Goal: Information Seeking & Learning: Learn about a topic

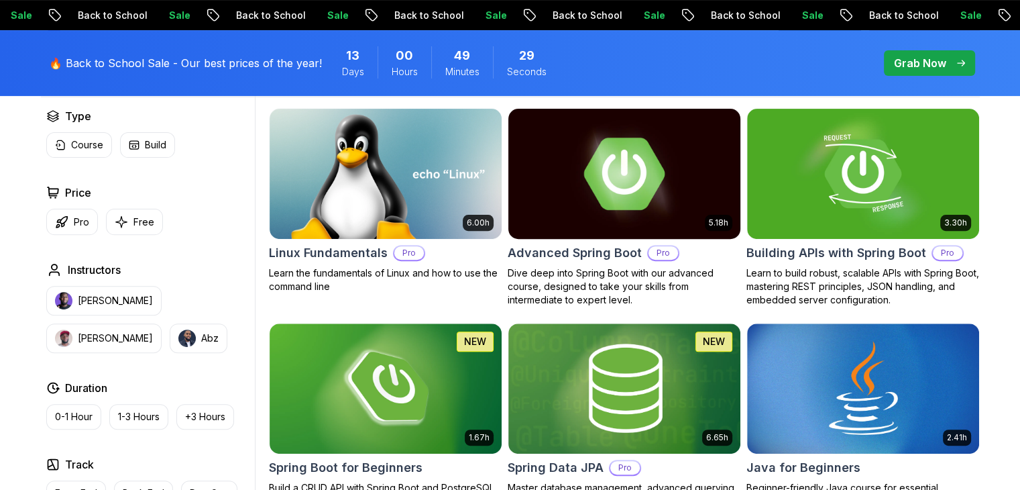
scroll to position [470, 0]
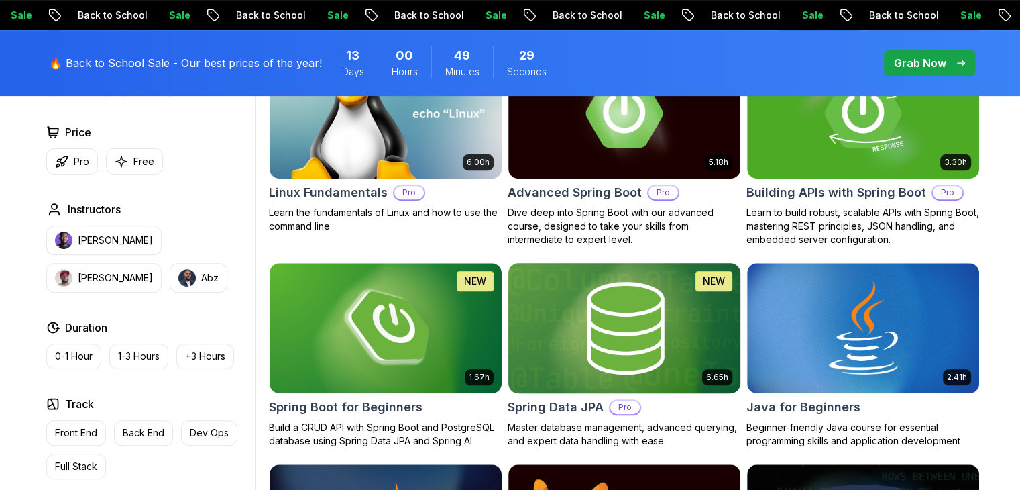
click at [666, 358] on img at bounding box center [624, 328] width 244 height 136
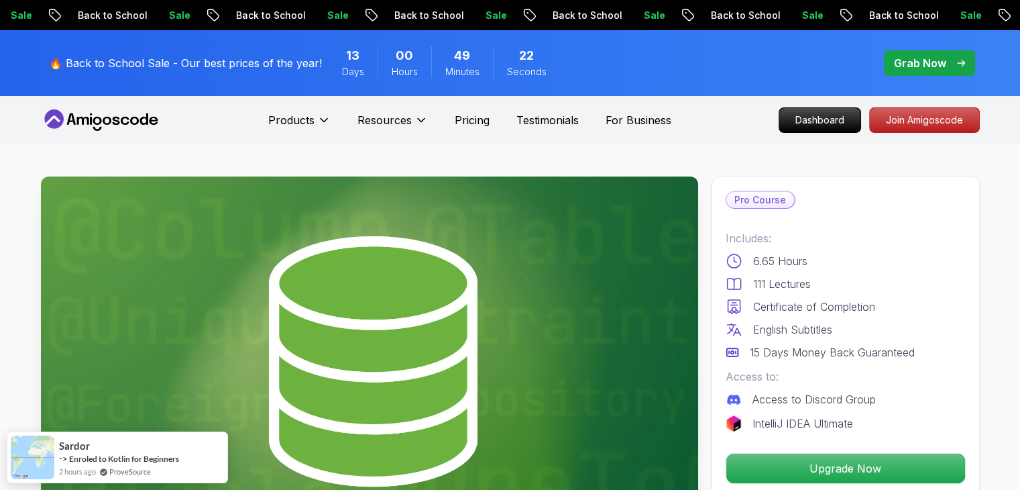
click at [885, 379] on div "Includes: 6.65 Hours 111 Lectures Certificate of Completion English Subtitles 1…" at bounding box center [846, 330] width 240 height 201
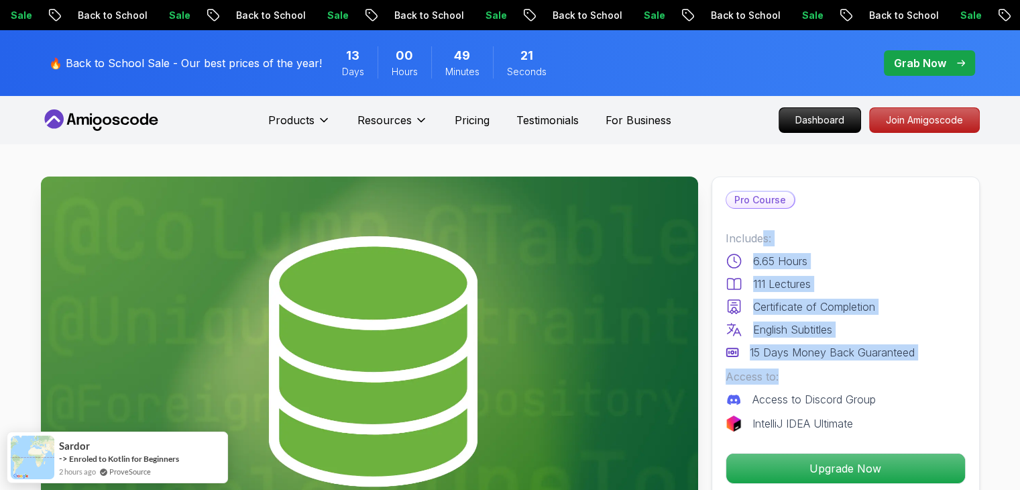
click at [896, 314] on div "Certificate of Completion" at bounding box center [846, 307] width 240 height 16
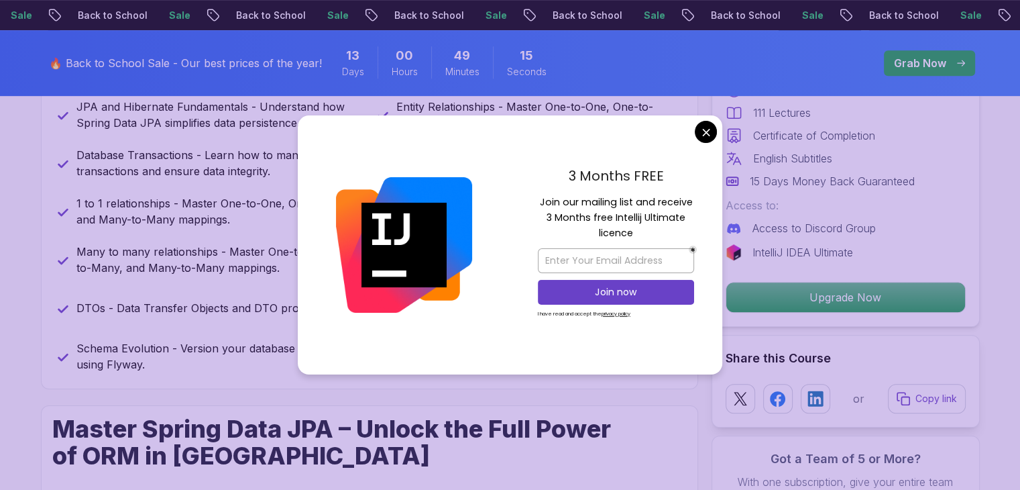
scroll to position [671, 0]
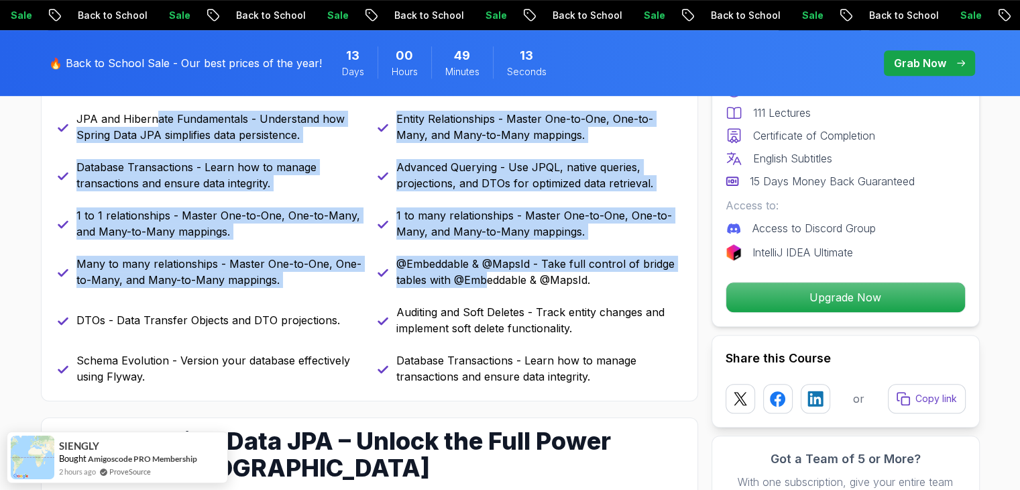
drag, startPoint x: 156, startPoint y: 113, endPoint x: 488, endPoint y: 282, distance: 372.3
click at [488, 282] on div "What you will learn spring-data-jpa java spring-boot spring terminal sql JPA an…" at bounding box center [369, 206] width 657 height 390
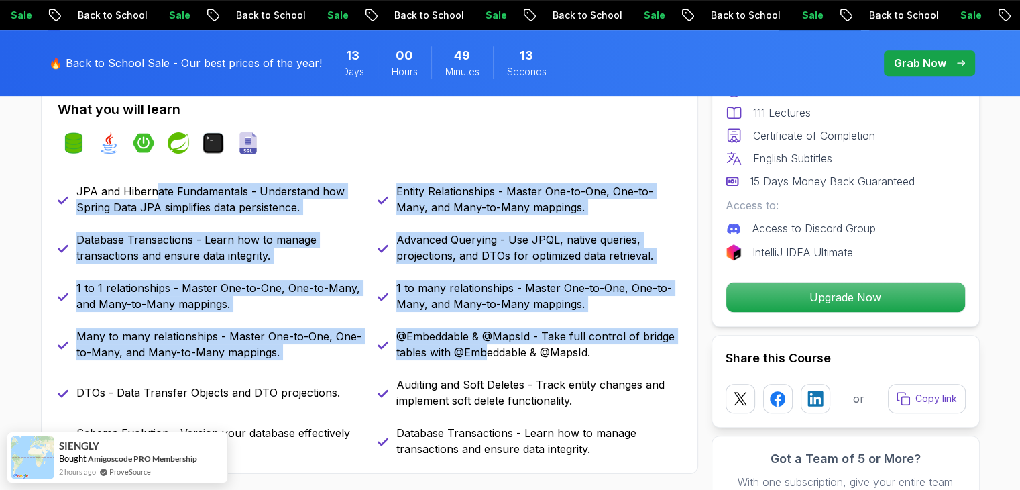
scroll to position [470, 0]
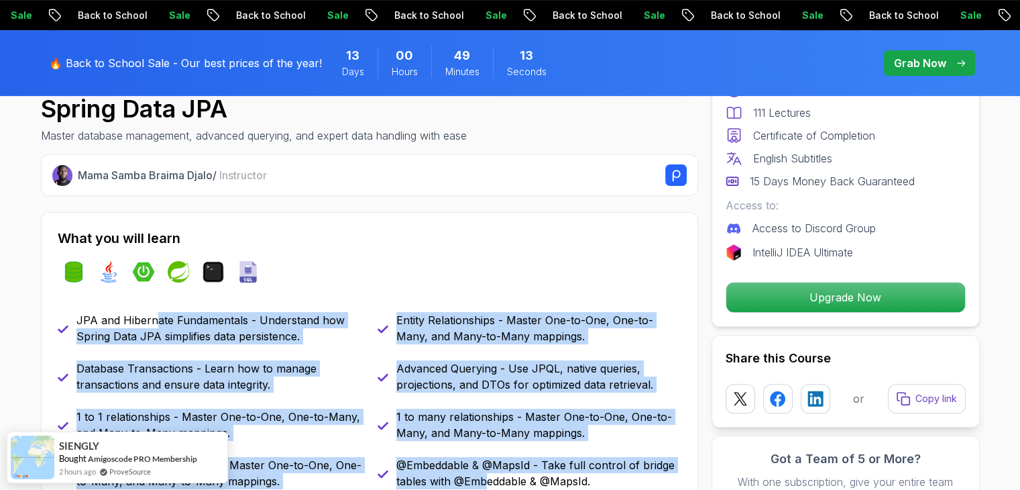
click at [529, 300] on div "What you will learn spring-data-jpa java spring-boot spring terminal sql JPA an…" at bounding box center [369, 407] width 657 height 390
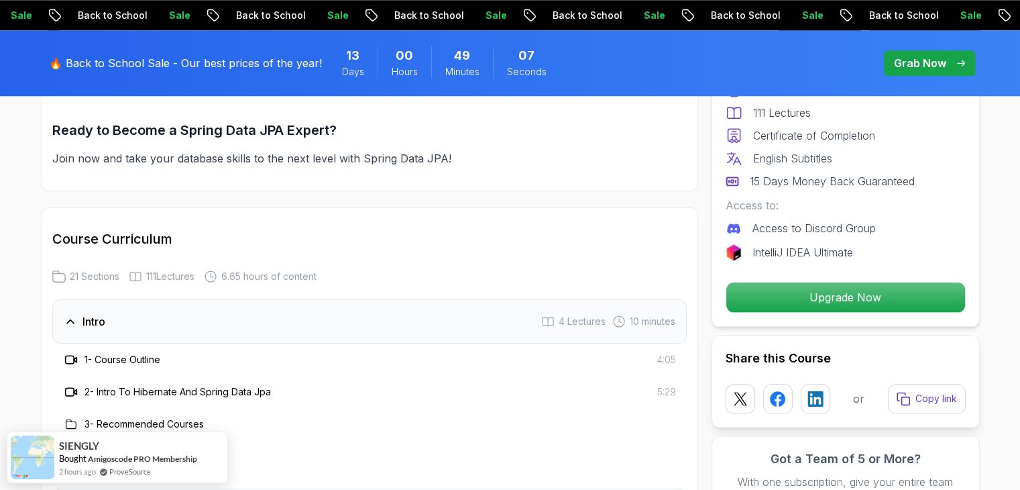
scroll to position [1677, 0]
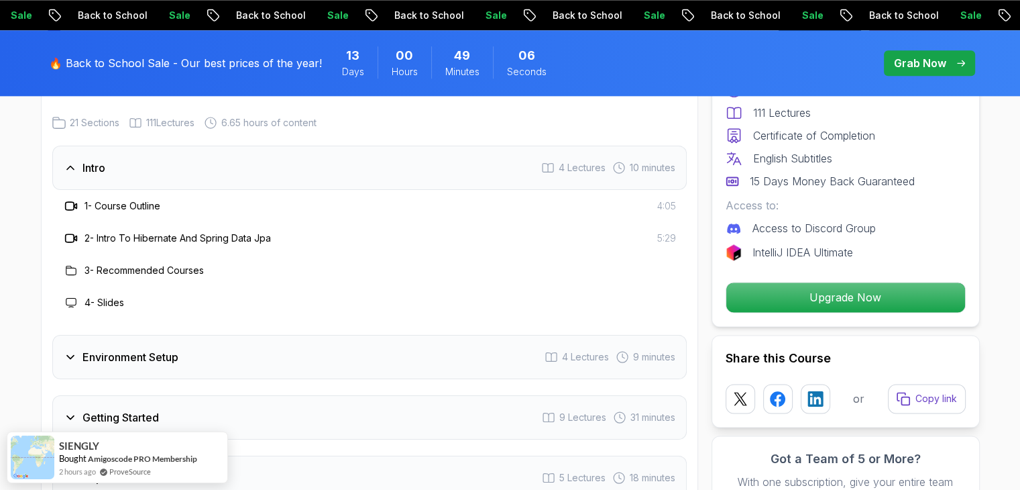
click at [250, 341] on div "Environment Setup 4 Lectures 9 minutes" at bounding box center [369, 357] width 635 height 44
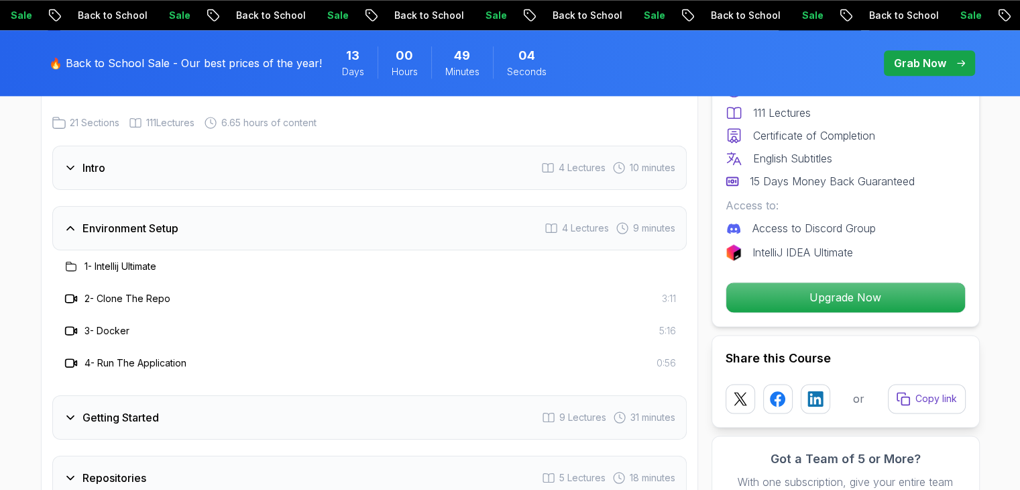
click at [118, 260] on h3 "1 - Intellij Ultimate" at bounding box center [121, 266] width 72 height 13
click at [168, 168] on div "Intro 4 Lectures 10 minutes" at bounding box center [369, 168] width 635 height 44
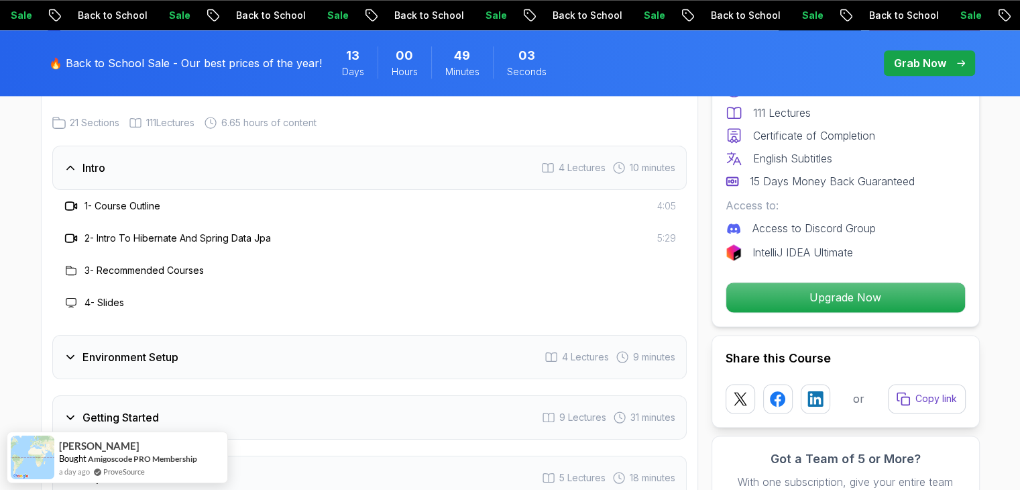
click at [103, 199] on h3 "1 - Course Outline" at bounding box center [123, 205] width 76 height 13
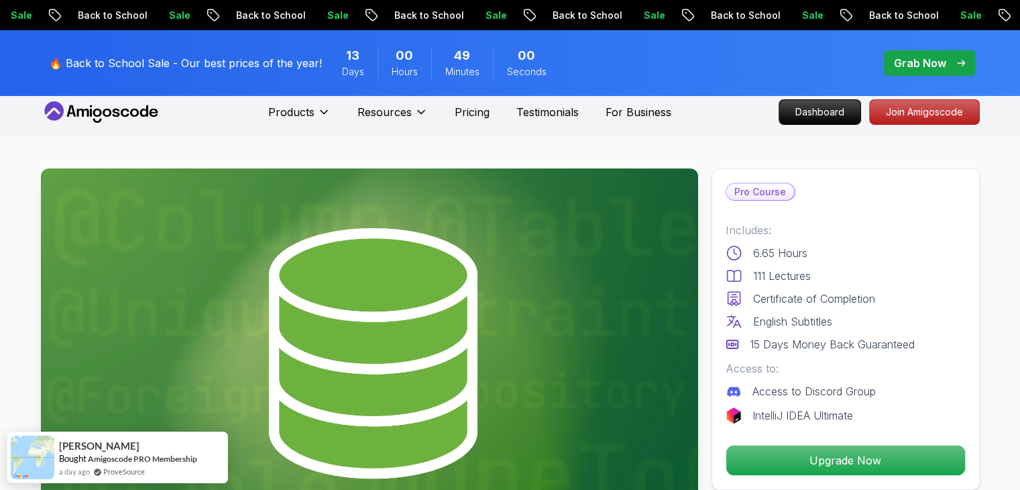
scroll to position [0, 0]
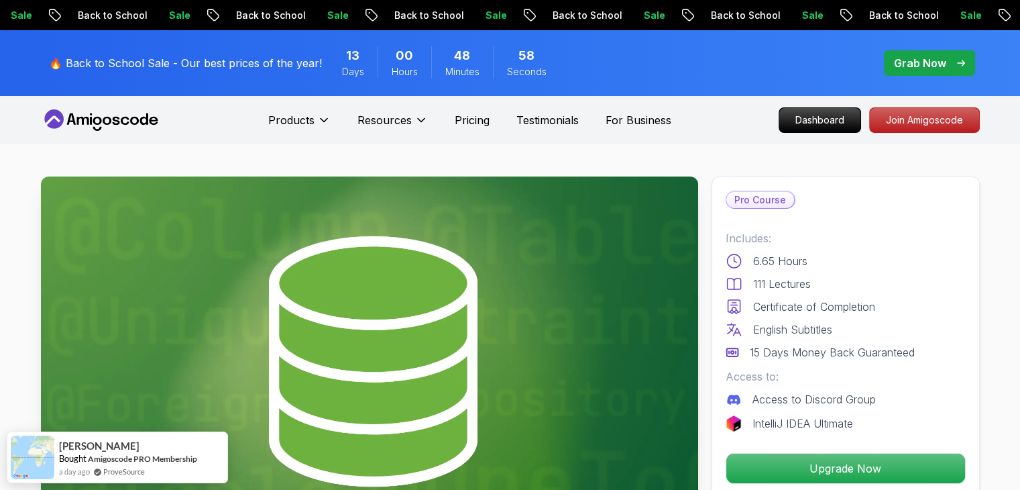
drag, startPoint x: 173, startPoint y: 107, endPoint x: 32, endPoint y: 125, distance: 142.7
click at [32, 125] on div "Products Resources Pricing Testimonials For Business Dashboard Join Amigoscode" at bounding box center [510, 120] width 1020 height 48
